Goal: Check status: Check status

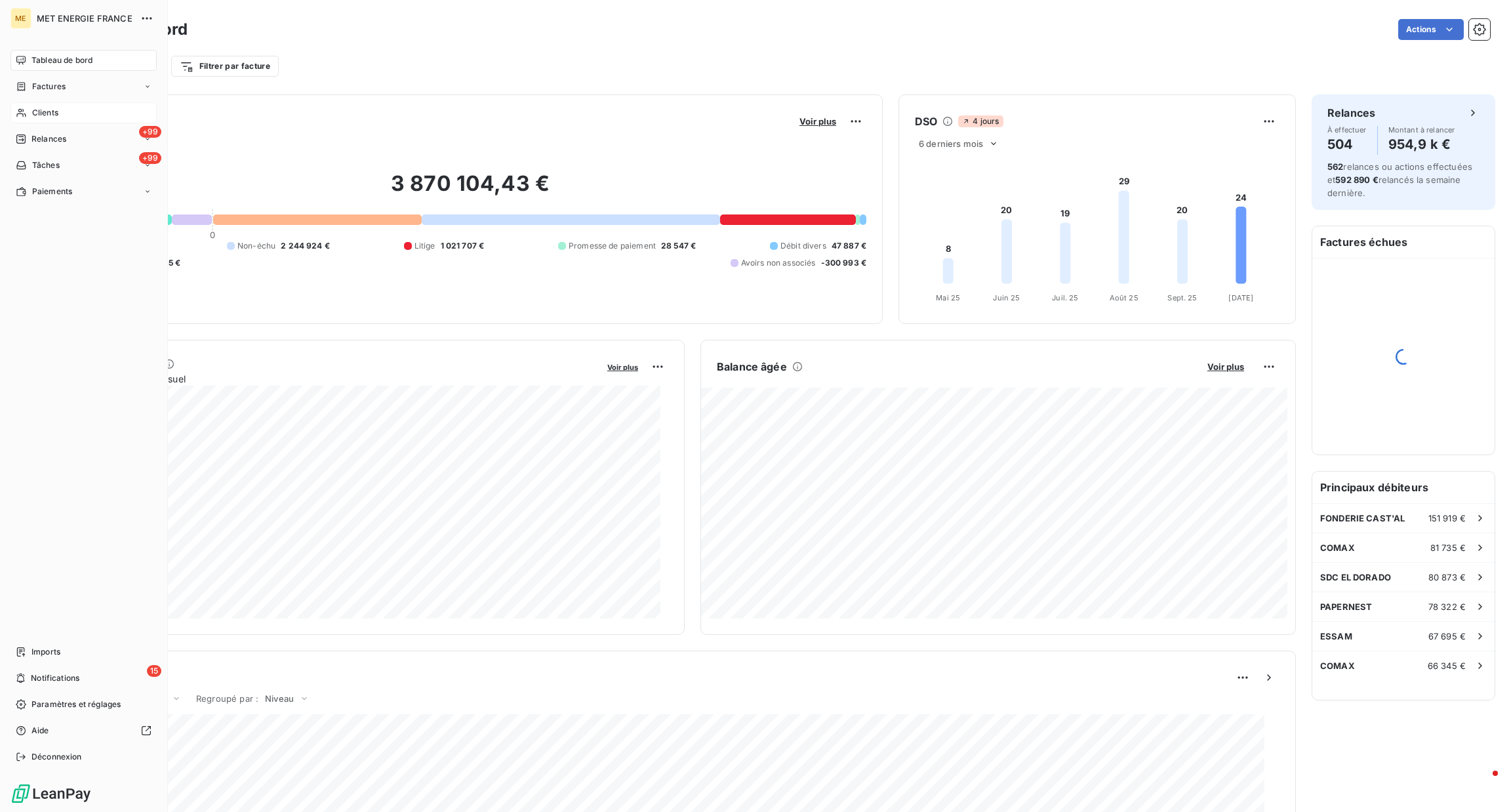
click at [40, 115] on span "Clients" at bounding box center [45, 113] width 26 height 12
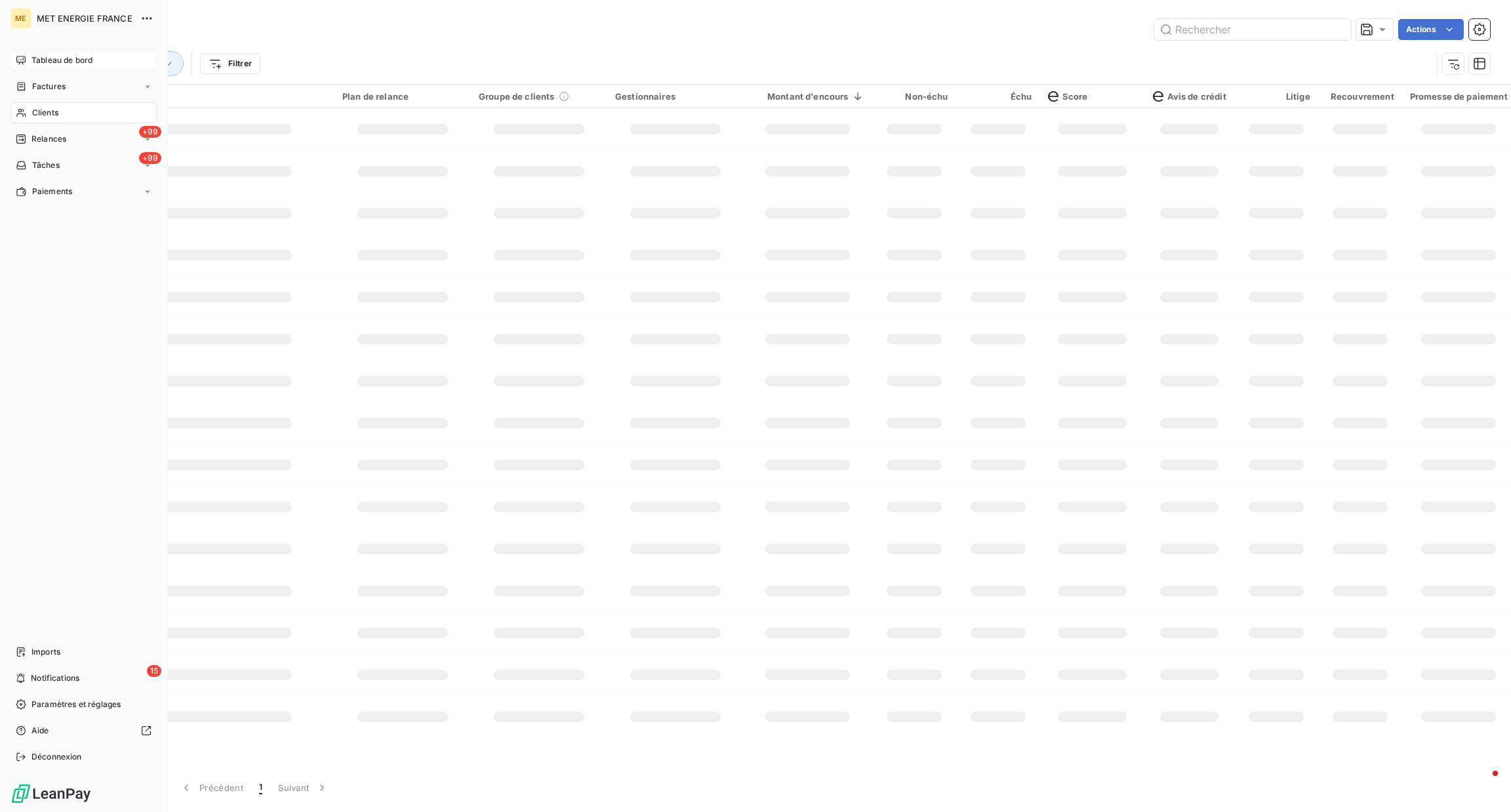
click at [33, 59] on span "Tableau de bord" at bounding box center [62, 61] width 61 height 12
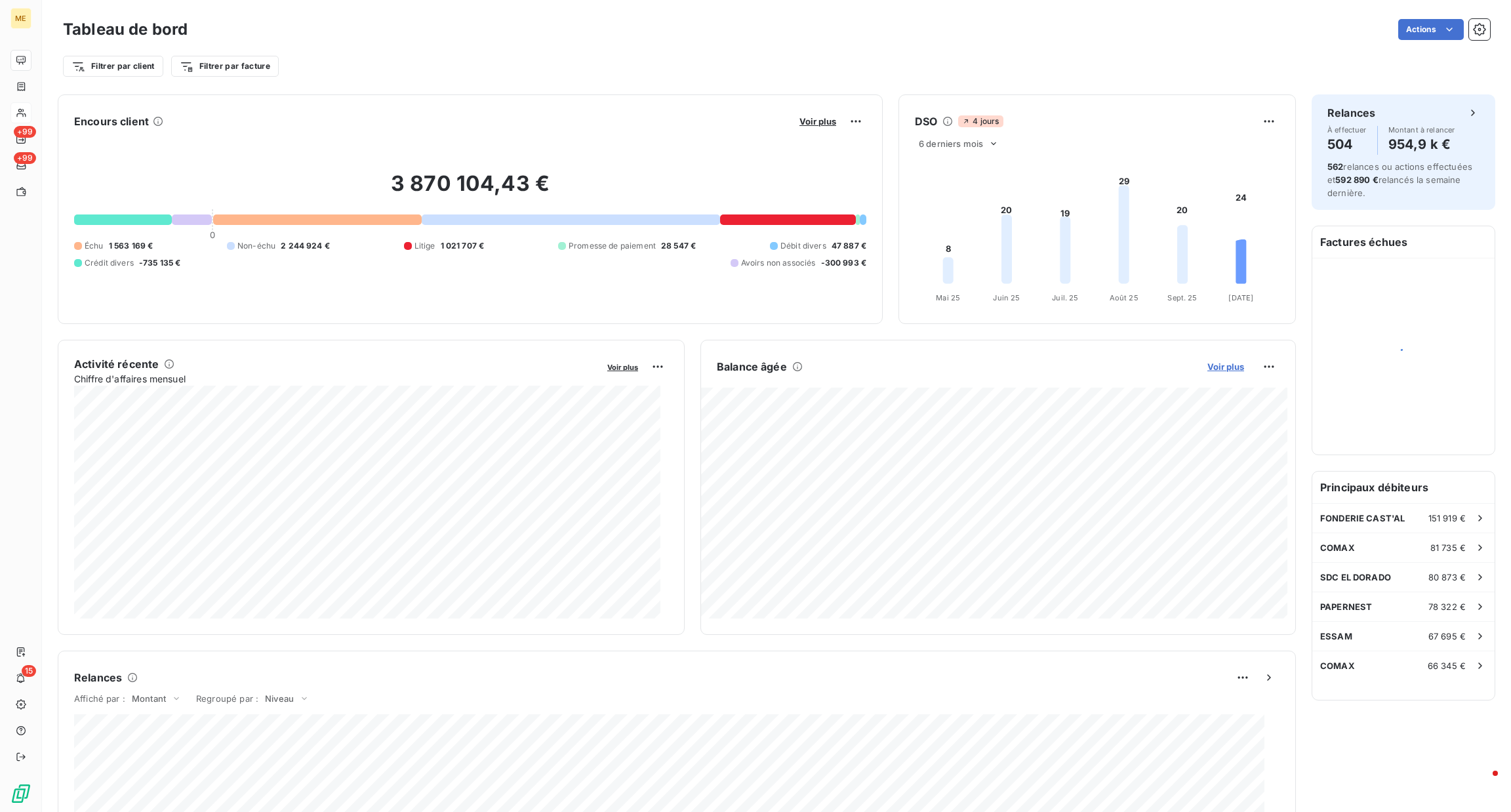
click at [1207, 369] on span "Voir plus" at bounding box center [1226, 367] width 37 height 11
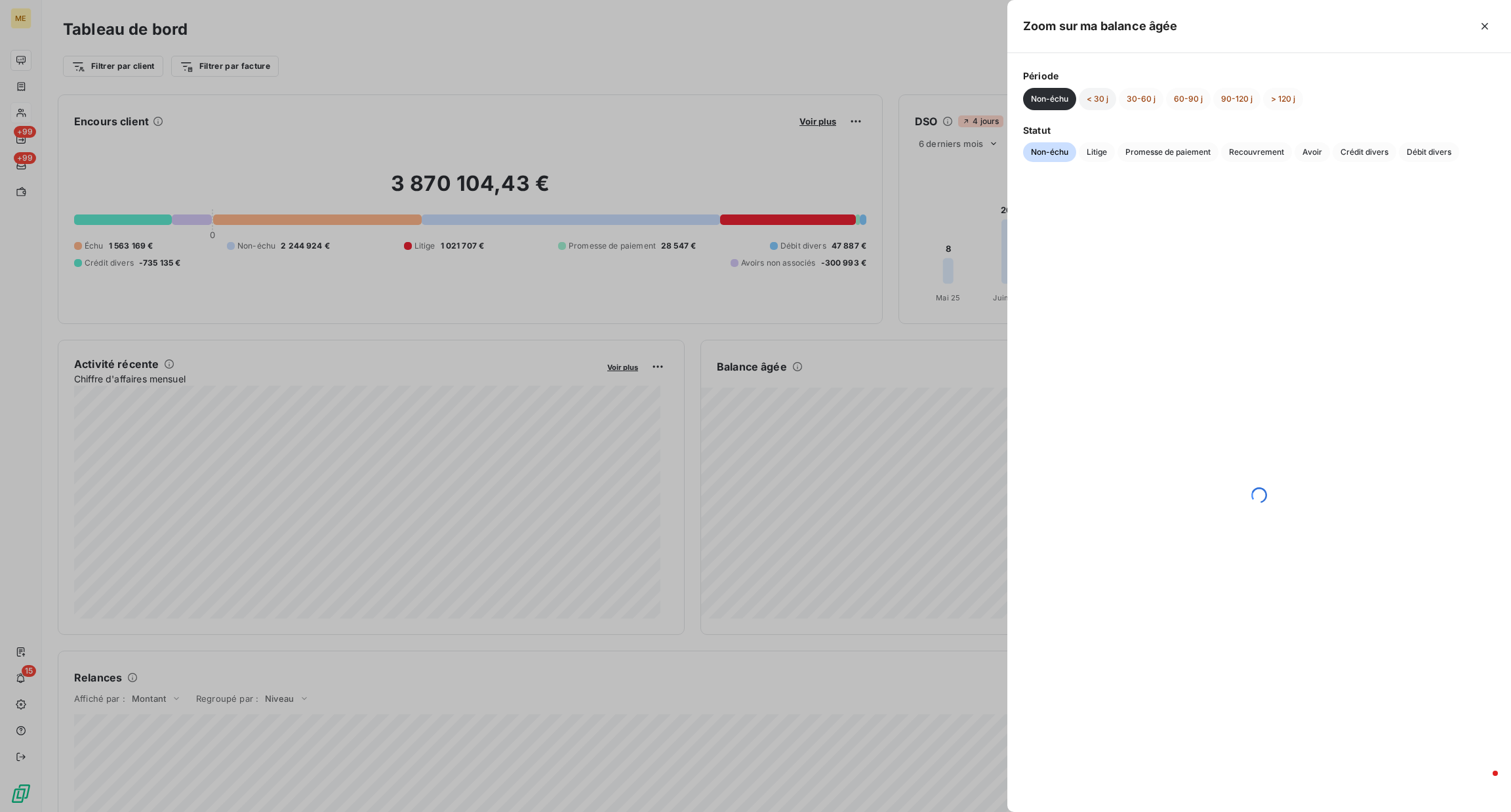
click at [1112, 100] on button "< 30 j" at bounding box center [1098, 98] width 37 height 22
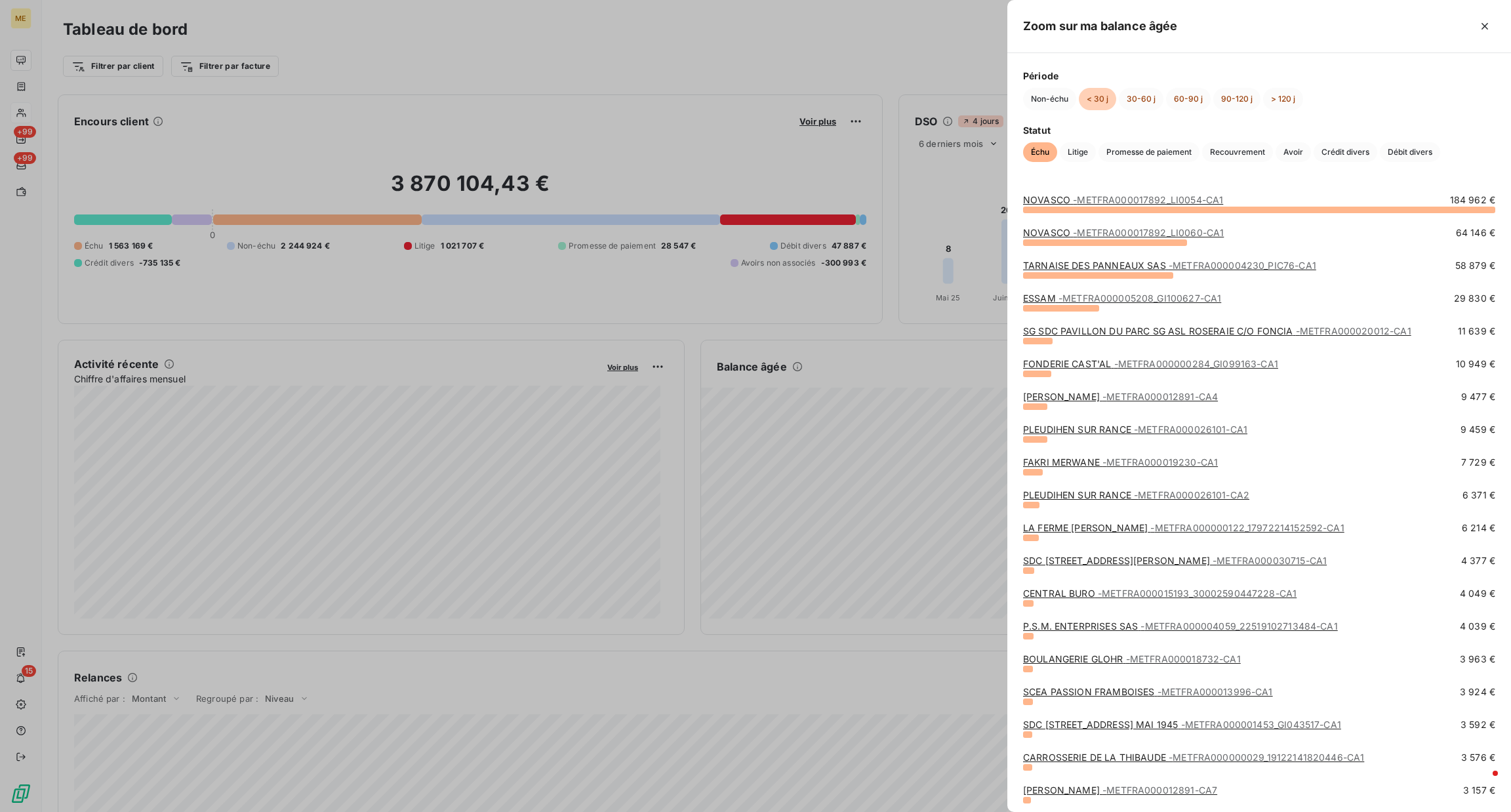
click at [1500, 29] on div "Zoom sur ma balance âgée" at bounding box center [1260, 27] width 504 height 53
click at [1486, 28] on icon "button" at bounding box center [1484, 26] width 13 height 13
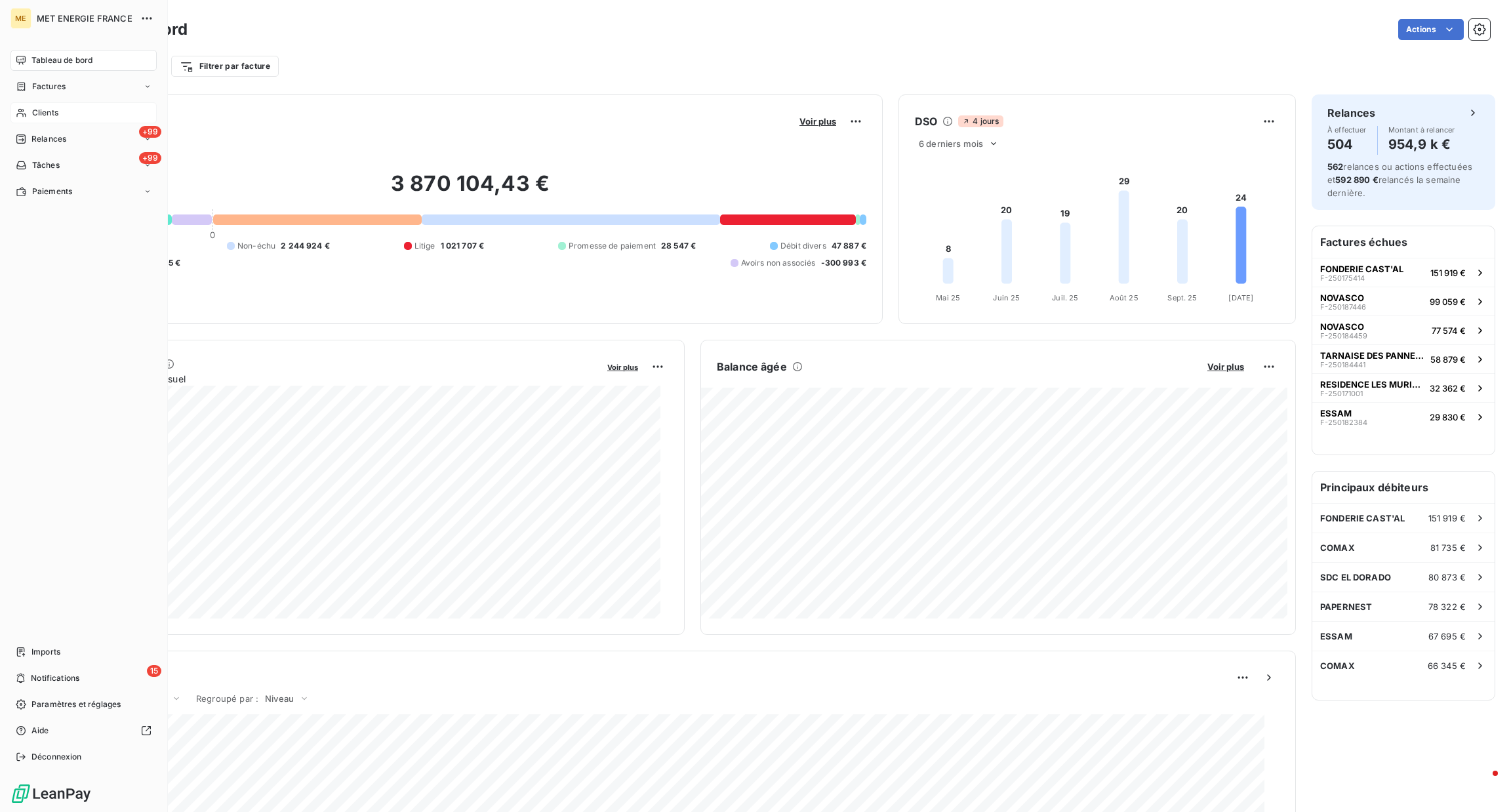
click at [39, 116] on span "Clients" at bounding box center [45, 113] width 26 height 12
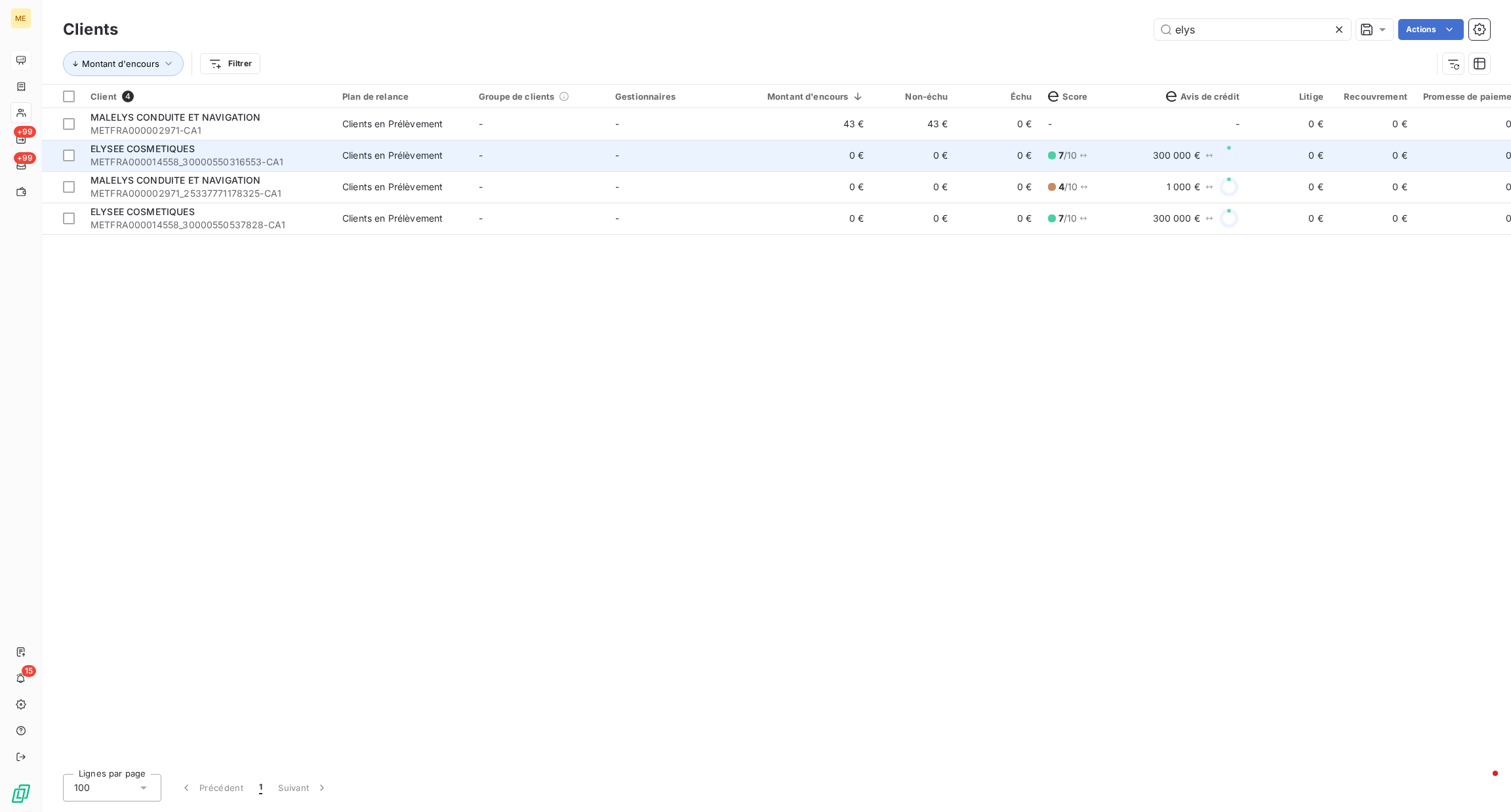
type input "elys"
click at [795, 159] on td "0 €" at bounding box center [808, 155] width 129 height 31
